Goal: Transaction & Acquisition: Purchase product/service

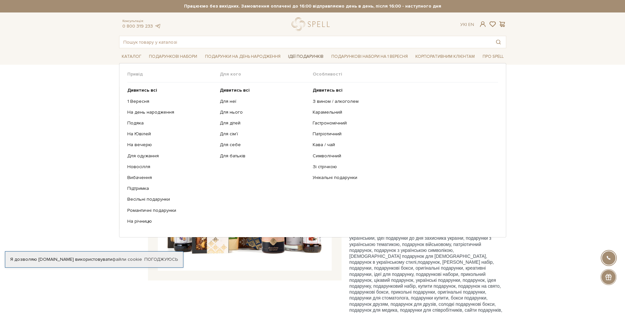
click at [306, 57] on link "Ідеї подарунків" at bounding box center [305, 57] width 41 height 10
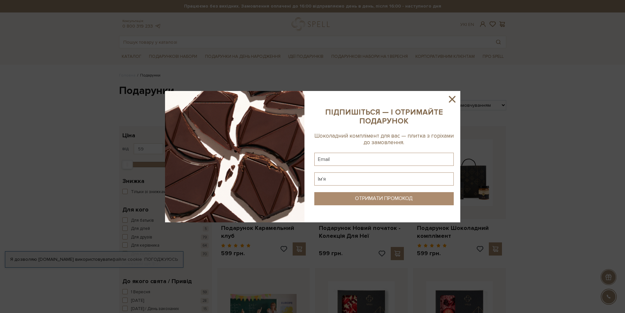
click at [459, 97] on sys-column-static at bounding box center [384, 156] width 153 height 131
click at [453, 100] on icon at bounding box center [452, 99] width 7 height 7
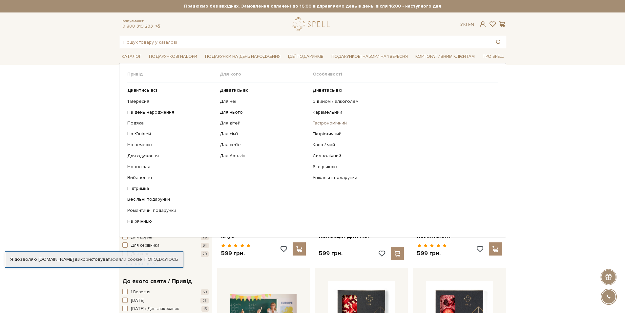
click at [325, 122] on link "Гастрономічний" at bounding box center [403, 123] width 180 height 6
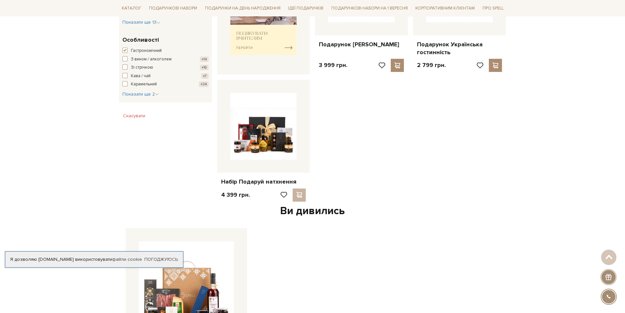
scroll to position [230, 0]
